Goal: Check status: Check status

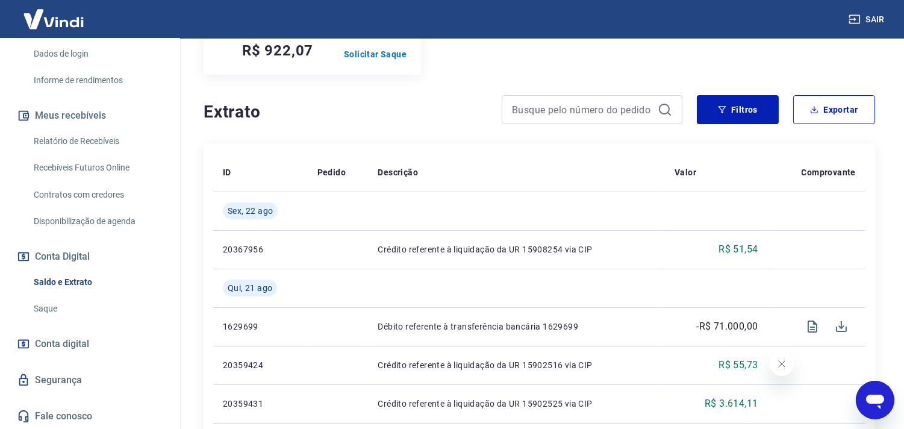
scroll to position [201, 0]
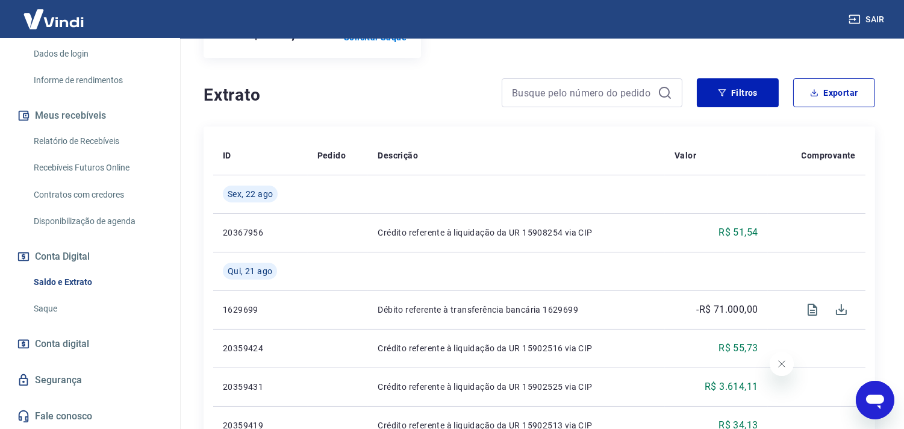
click at [58, 142] on link "Relatório de Recebíveis" at bounding box center [97, 141] width 137 height 25
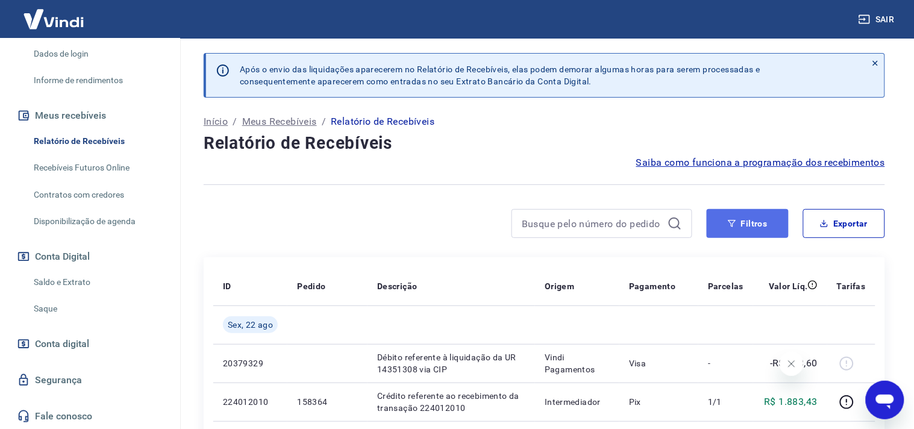
click at [737, 222] on button "Filtros" at bounding box center [748, 223] width 82 height 29
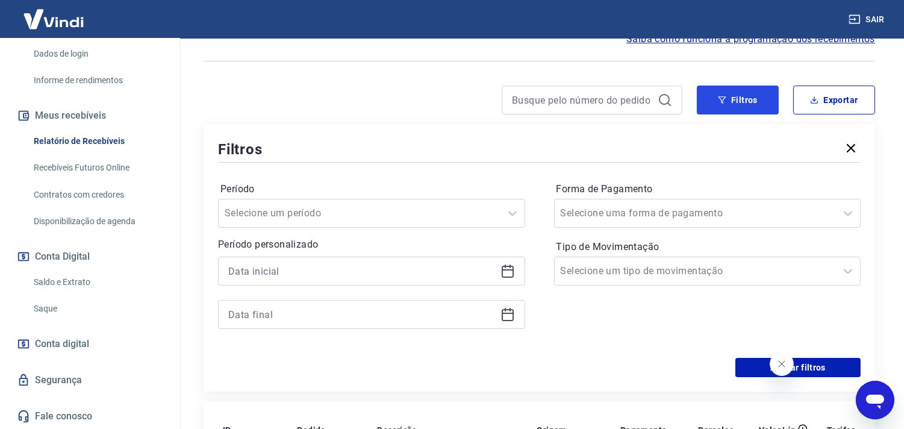
scroll to position [134, 0]
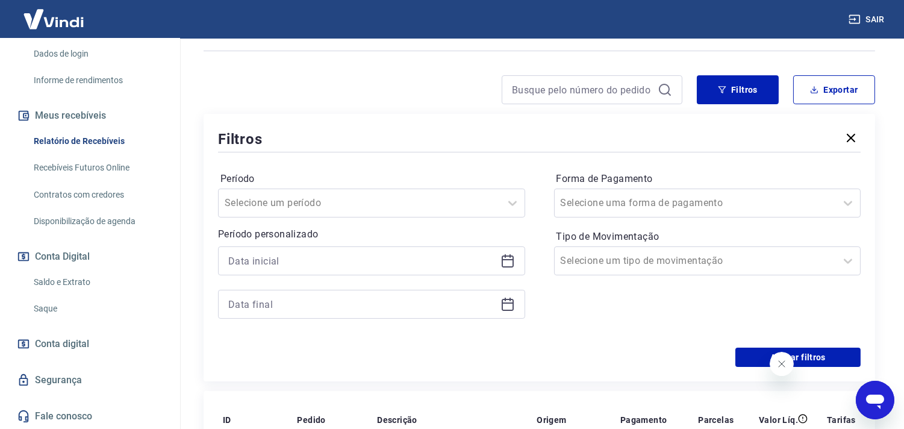
click at [504, 261] on icon at bounding box center [508, 261] width 14 height 14
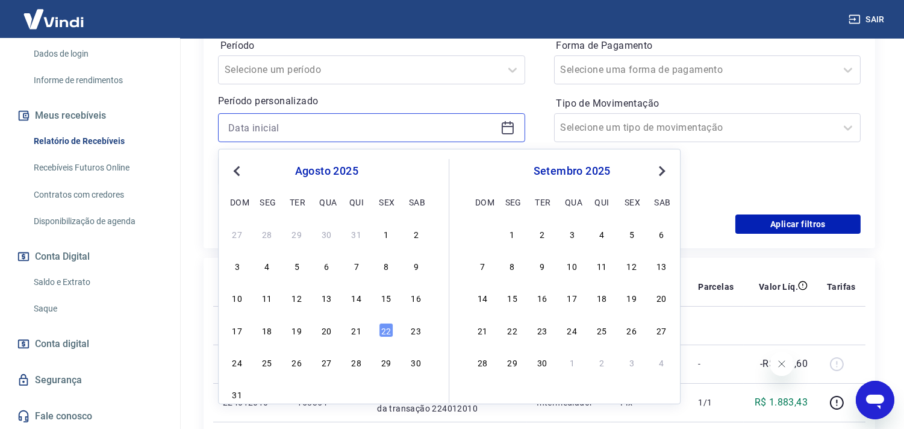
scroll to position [267, 0]
click at [291, 327] on div "19" at bounding box center [297, 329] width 14 height 14
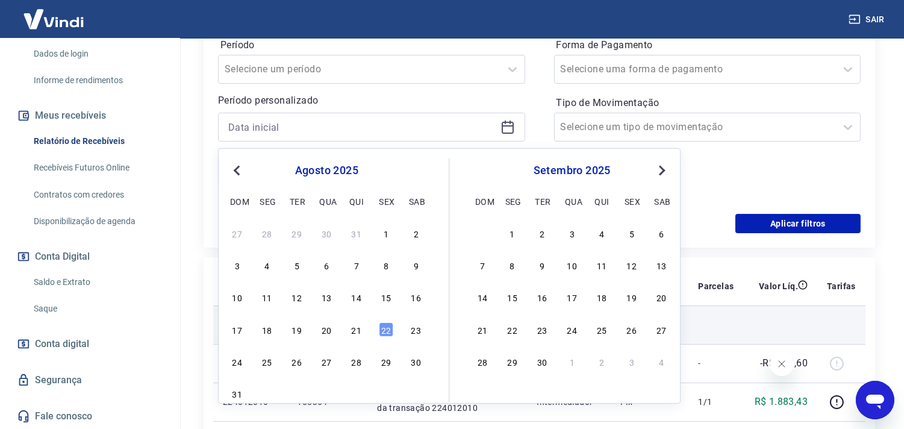
type input "[DATE]"
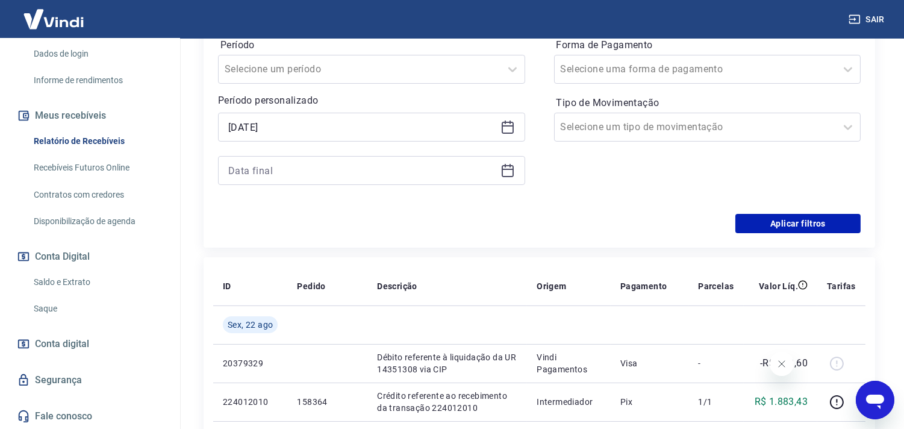
click at [501, 178] on div at bounding box center [371, 170] width 307 height 29
click at [512, 166] on icon at bounding box center [508, 170] width 14 height 14
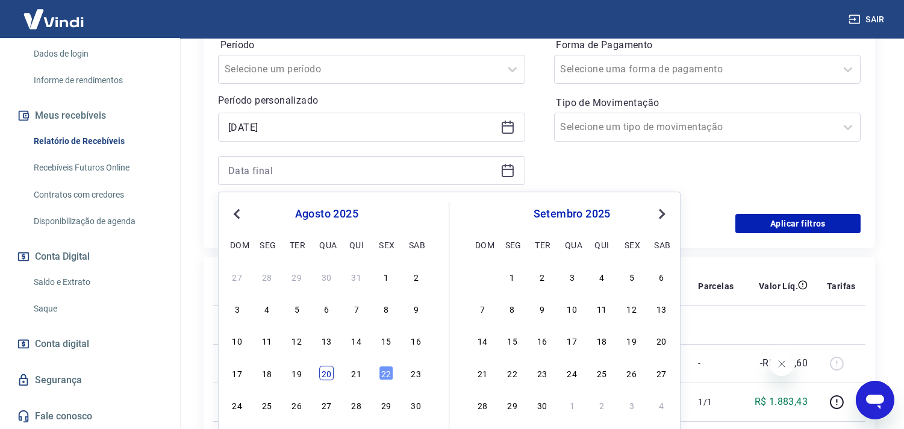
click at [329, 372] on div "20" at bounding box center [326, 373] width 14 height 14
type input "[DATE]"
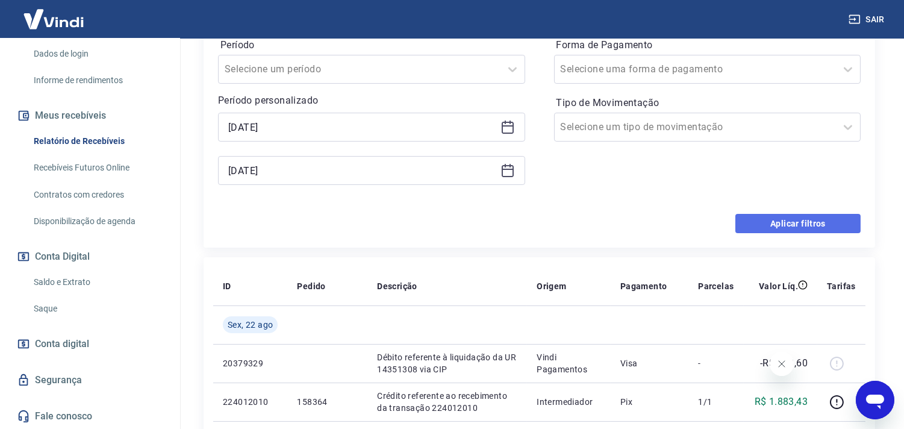
click at [783, 218] on button "Aplicar filtros" at bounding box center [797, 223] width 125 height 19
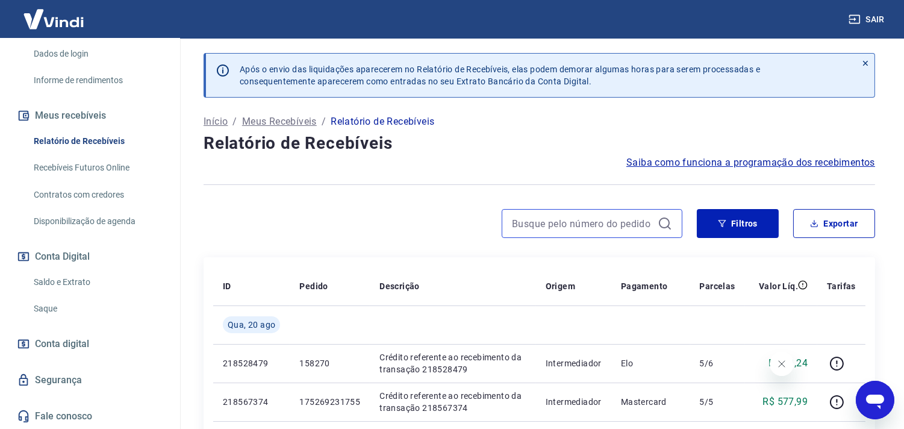
click at [590, 223] on input at bounding box center [582, 223] width 141 height 18
